Goal: Communication & Community: Answer question/provide support

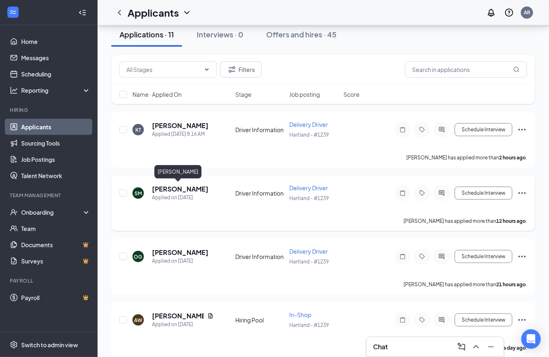
scroll to position [90, 0]
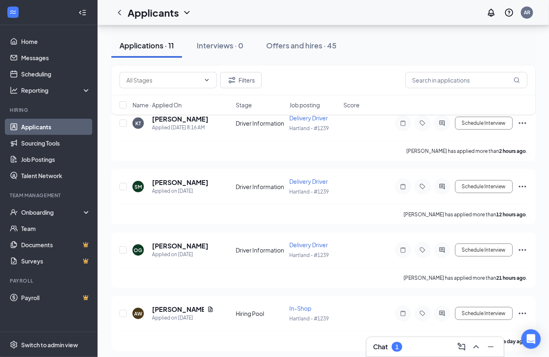
click at [416, 344] on div "Chat 1" at bounding box center [435, 346] width 124 height 13
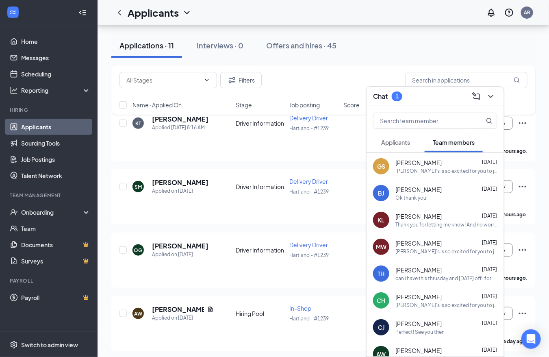
click at [399, 138] on span "Applicants" at bounding box center [395, 141] width 29 height 7
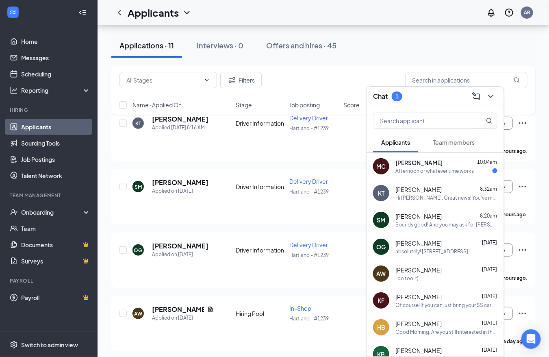
click at [445, 174] on div "MC [PERSON_NAME] 10:04am Afternoon or whatever time works" at bounding box center [434, 166] width 137 height 27
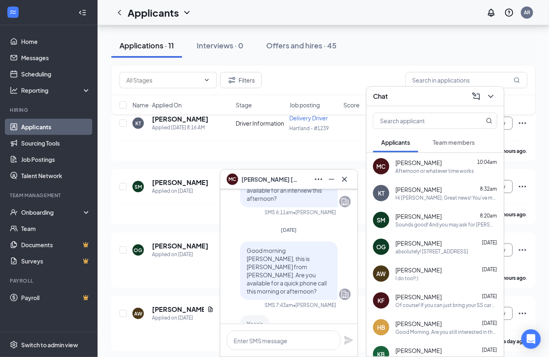
scroll to position [0, 0]
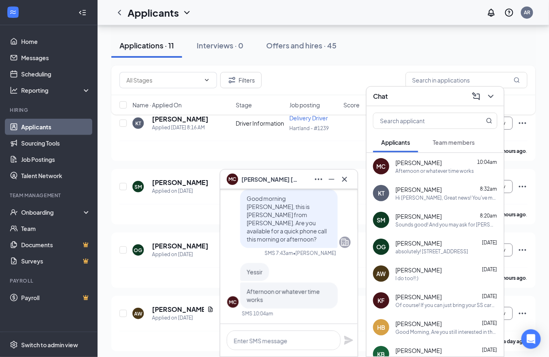
click at [430, 217] on span "[PERSON_NAME]" at bounding box center [418, 216] width 46 height 8
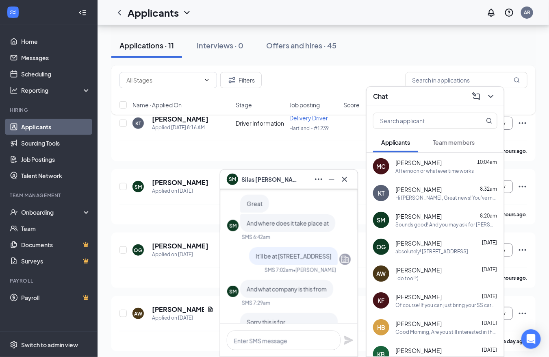
scroll to position [-90, 0]
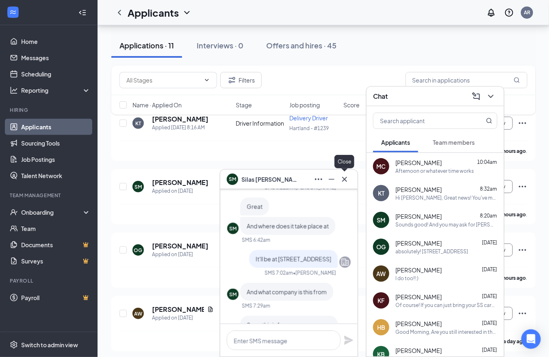
click at [348, 180] on icon "Cross" at bounding box center [344, 179] width 10 height 10
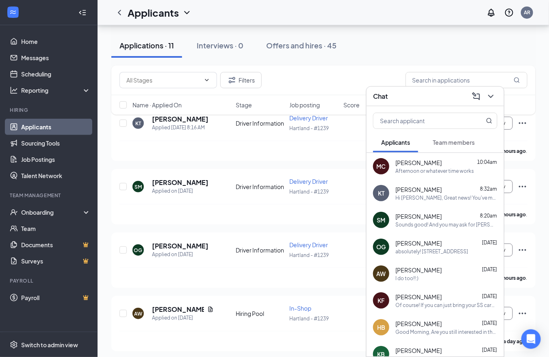
click at [443, 276] on div "I do too!!:)" at bounding box center [446, 278] width 102 height 7
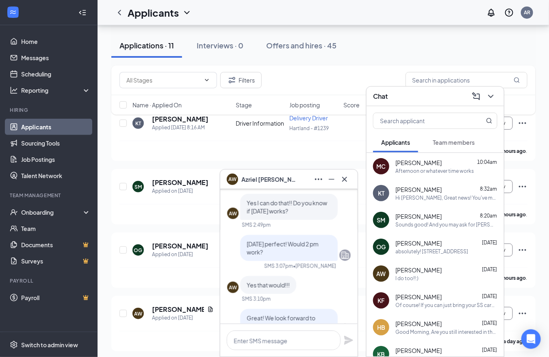
scroll to position [0, 0]
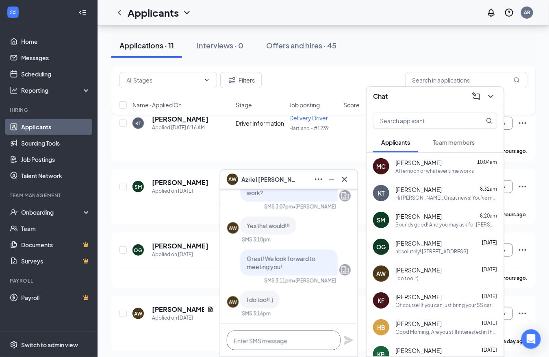
click at [280, 338] on textarea at bounding box center [284, 339] width 114 height 19
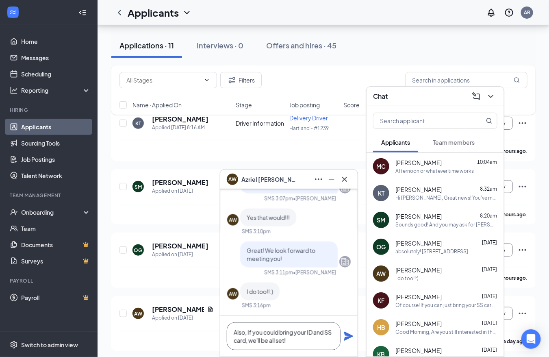
type textarea "Also, If you could bring your ID and SS card, we'll be all set!"
click at [347, 332] on icon "Plane" at bounding box center [349, 336] width 10 height 10
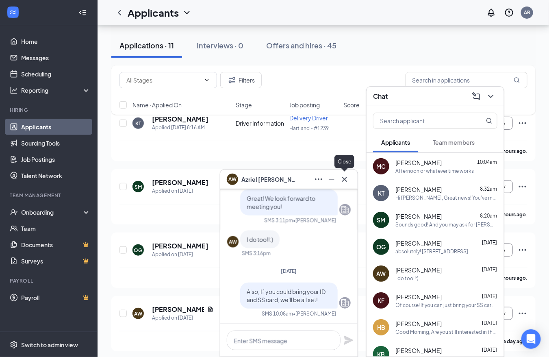
click at [348, 179] on icon "Cross" at bounding box center [344, 179] width 10 height 10
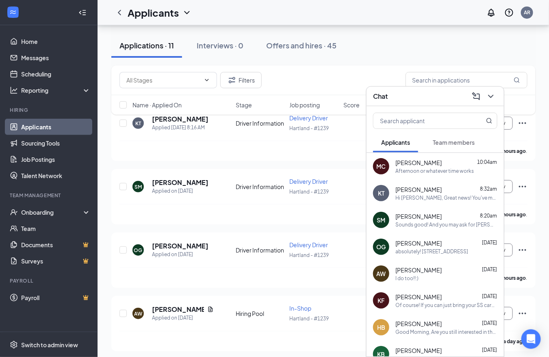
click at [424, 203] on div "KT [PERSON_NAME] 8:32am Hi [PERSON_NAME], Great news! You've moved on to the ne…" at bounding box center [434, 192] width 137 height 27
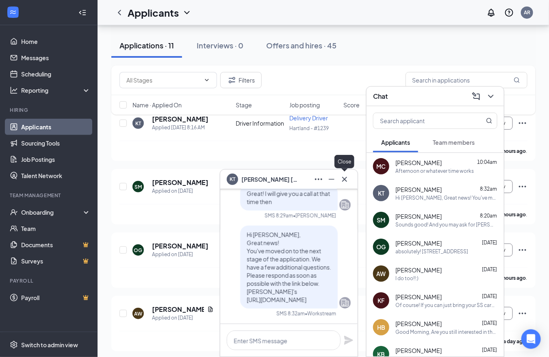
click at [348, 181] on icon "Cross" at bounding box center [344, 179] width 10 height 10
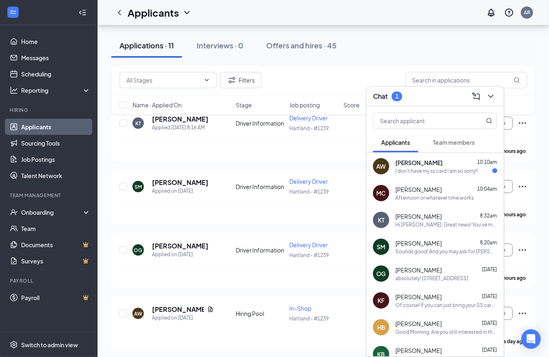
click at [407, 158] on span "[PERSON_NAME]" at bounding box center [418, 162] width 47 height 8
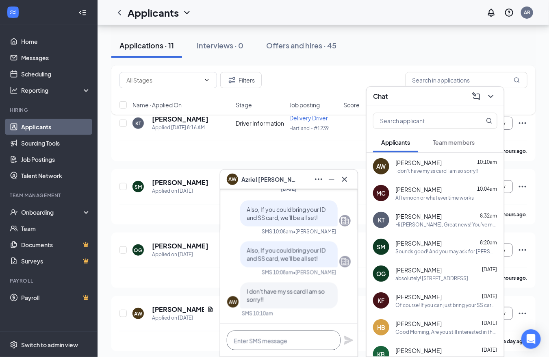
click at [282, 337] on textarea at bounding box center [284, 339] width 114 height 19
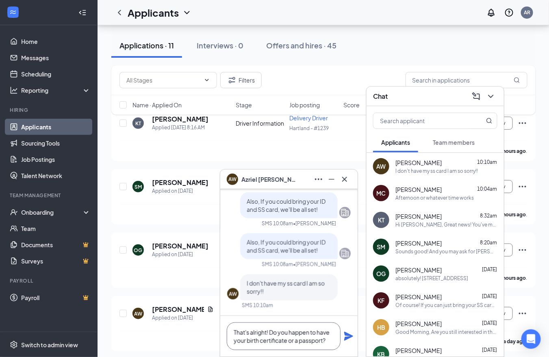
type textarea "That's alright! Do you happen to have your birth certificate or a passport?"
click at [352, 335] on icon "Plane" at bounding box center [349, 336] width 10 height 10
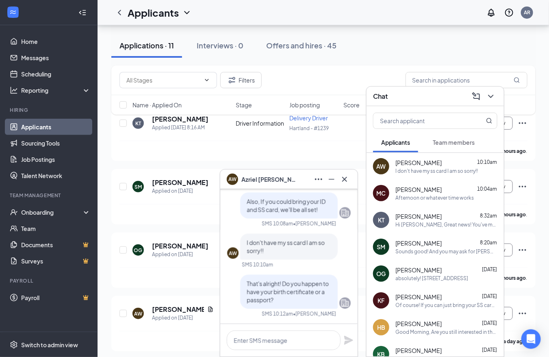
scroll to position [0, 0]
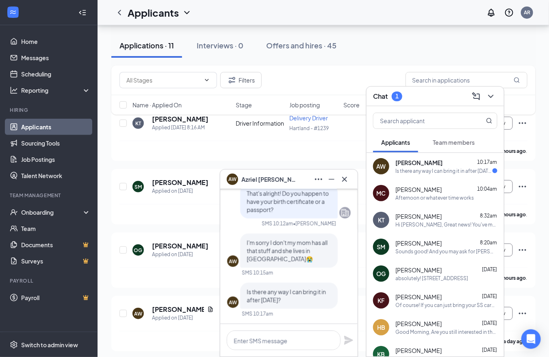
click at [435, 167] on div "Is there any way I can bring it in after [DATE]?" at bounding box center [443, 170] width 97 height 7
click at [258, 337] on textarea at bounding box center [284, 339] width 114 height 19
type textarea "N"
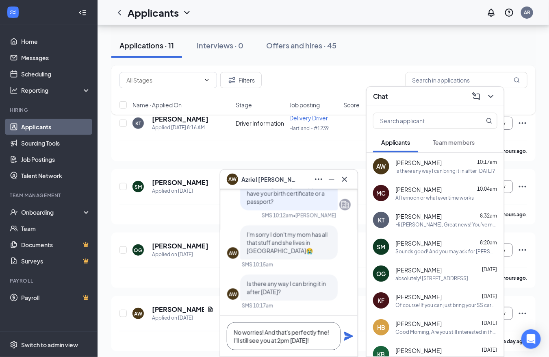
type textarea "No worries! And that's perfectly fine! I'll still see you at 2pm [DATE]!"
click at [355, 335] on div "No worries! And that's perfectly fine! I'll still see you at 2pm [DATE]!" at bounding box center [288, 336] width 137 height 41
click at [352, 334] on icon "Plane" at bounding box center [349, 336] width 10 height 10
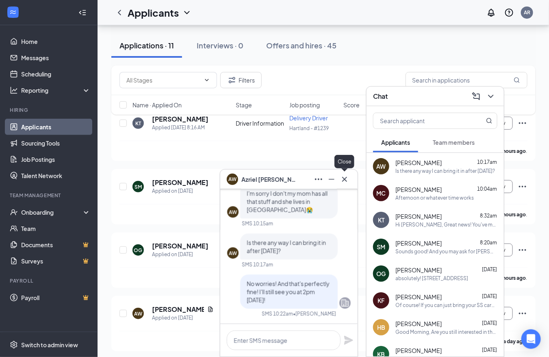
scroll to position [0, 0]
click at [348, 182] on icon "Cross" at bounding box center [344, 179] width 10 height 10
